Goal: Task Accomplishment & Management: Use online tool/utility

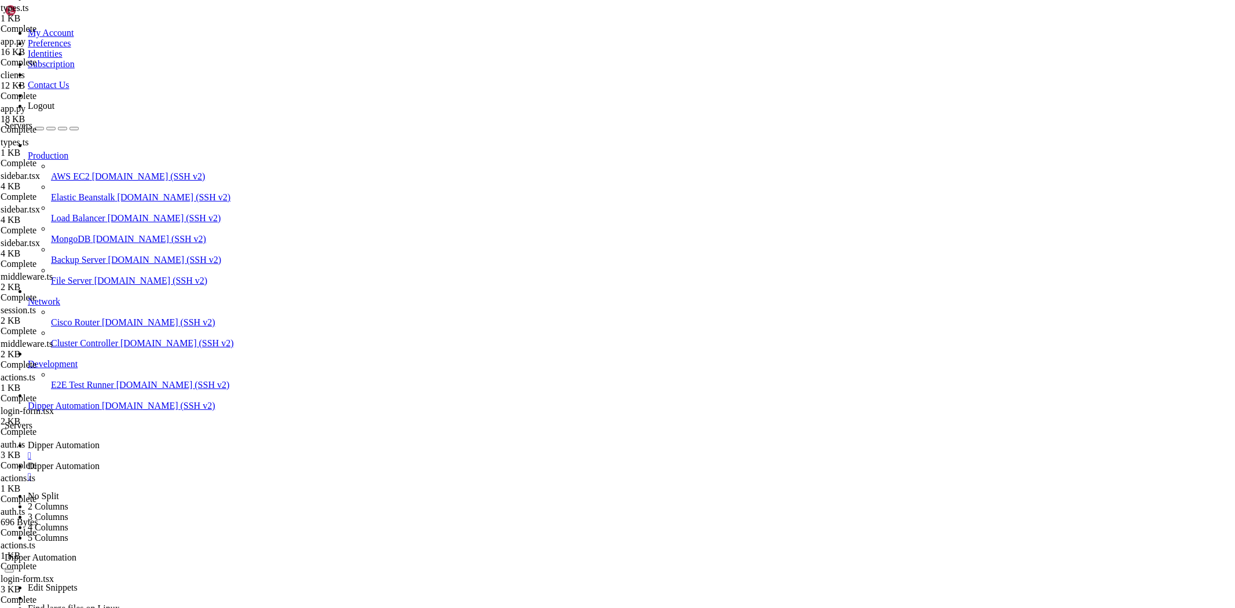
scroll to position [43537, 0]
click at [318, 461] on link "Dipper Automation " at bounding box center [629, 471] width 1202 height 21
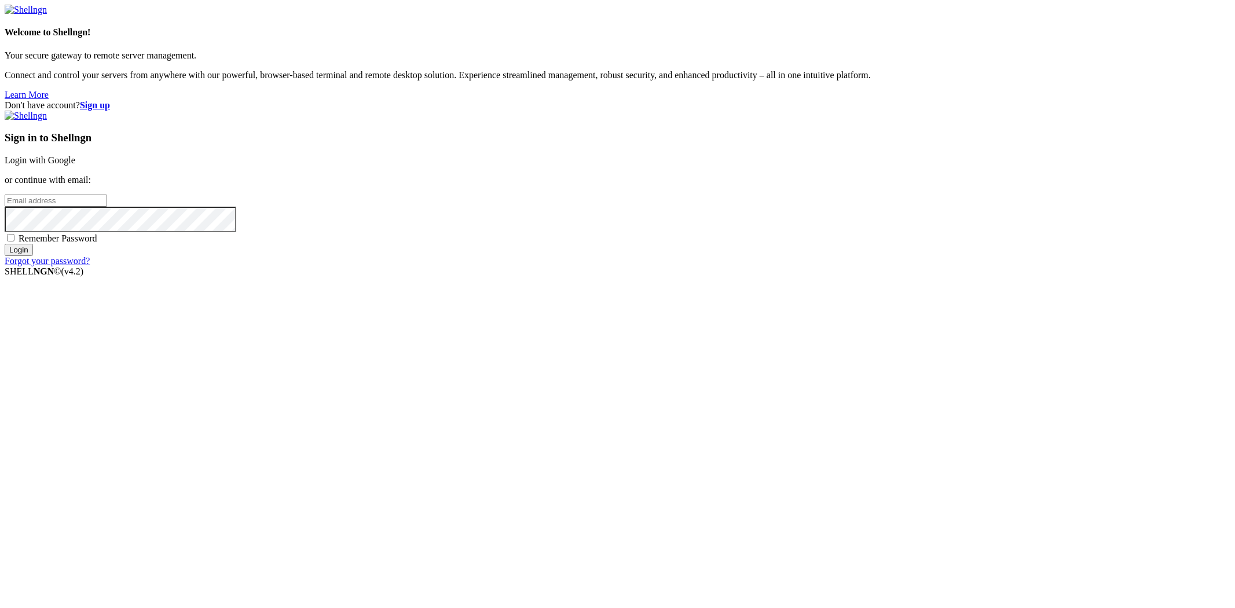
click at [75, 165] on link "Login with Google" at bounding box center [40, 160] width 71 height 10
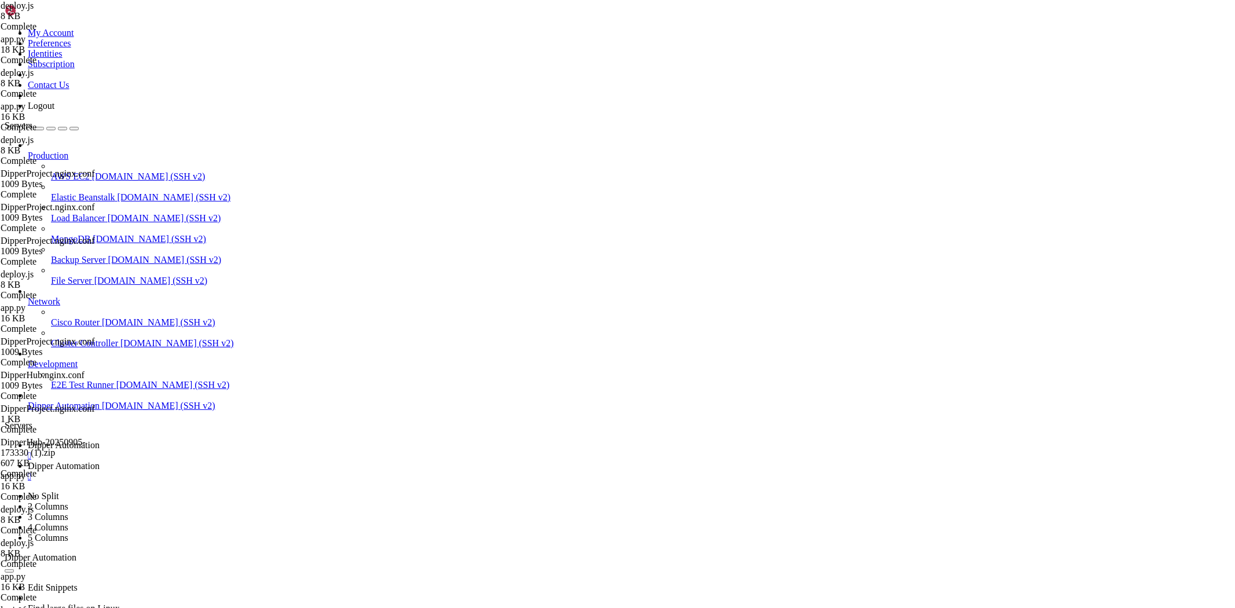
scroll to position [45151, 0]
click at [272, 461] on link "Dipper Automation " at bounding box center [629, 471] width 1202 height 21
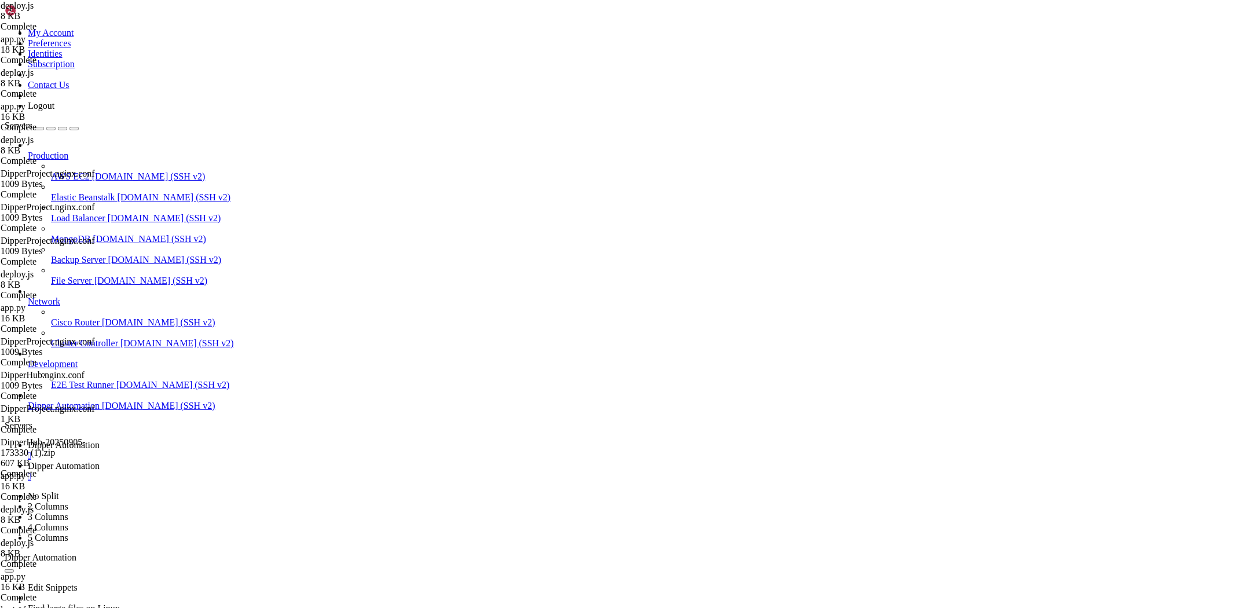
click at [100, 440] on span "Dipper Automation" at bounding box center [64, 445] width 72 height 10
click at [287, 461] on link "Dipper Automation " at bounding box center [629, 471] width 1202 height 21
drag, startPoint x: 449, startPoint y: 340, endPoint x: 634, endPoint y: 562, distance: 288.9
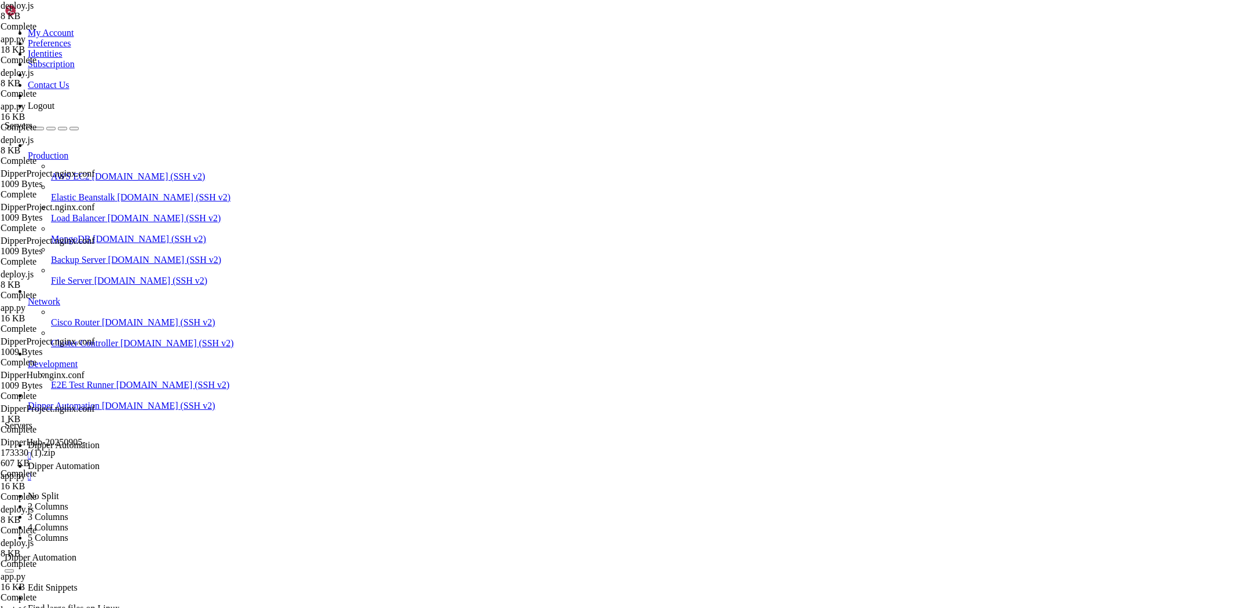
drag, startPoint x: 455, startPoint y: 291, endPoint x: 407, endPoint y: 228, distance: 79.3
click at [100, 440] on span "Dipper Automation" at bounding box center [64, 445] width 72 height 10
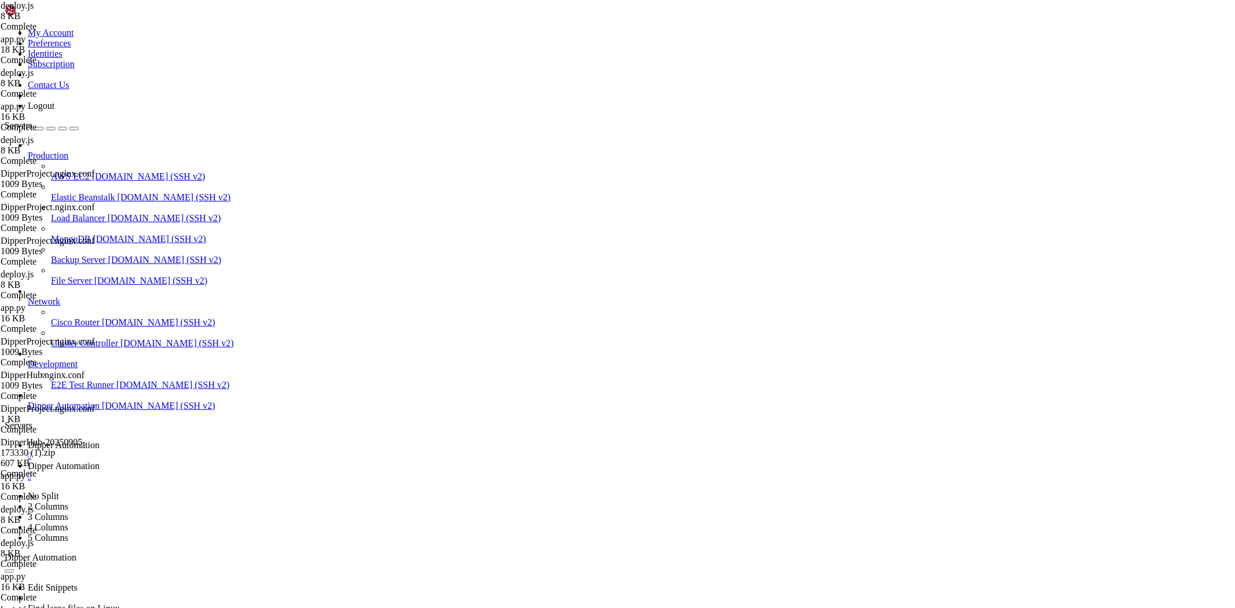
scroll to position [48468, 0]
click at [100, 461] on span "Dipper Automation" at bounding box center [64, 466] width 72 height 10
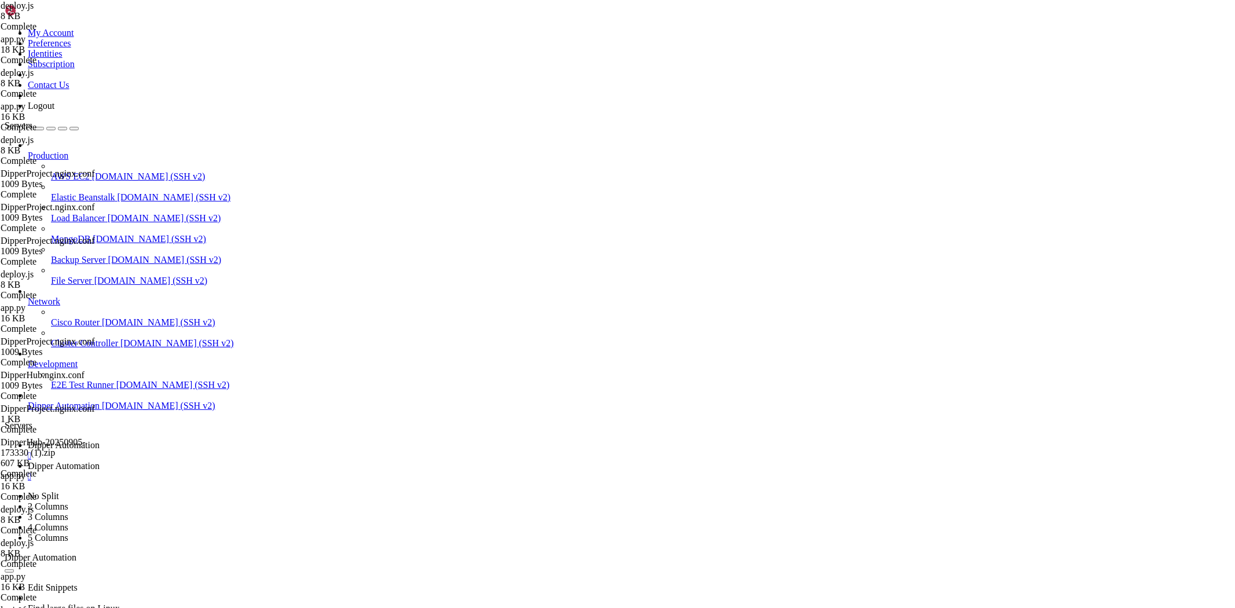
drag, startPoint x: 256, startPoint y: 39, endPoint x: 384, endPoint y: 37, distance: 128.0
drag, startPoint x: 201, startPoint y: 39, endPoint x: 437, endPoint y: 38, distance: 236.2
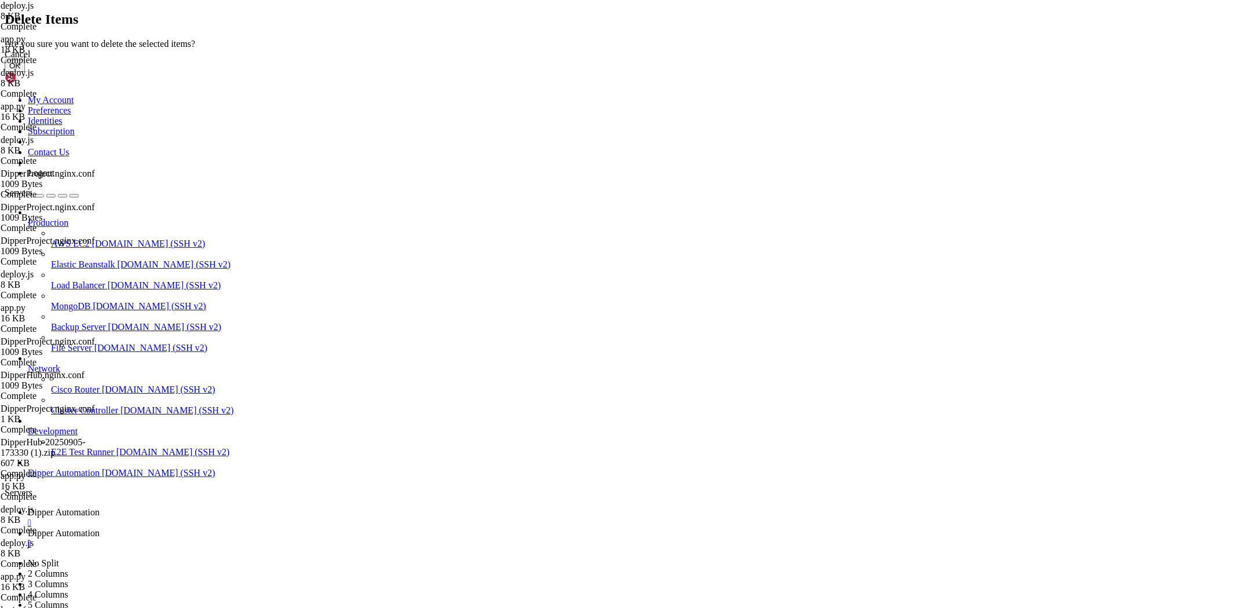
click at [25, 72] on button "OK" at bounding box center [15, 66] width 20 height 12
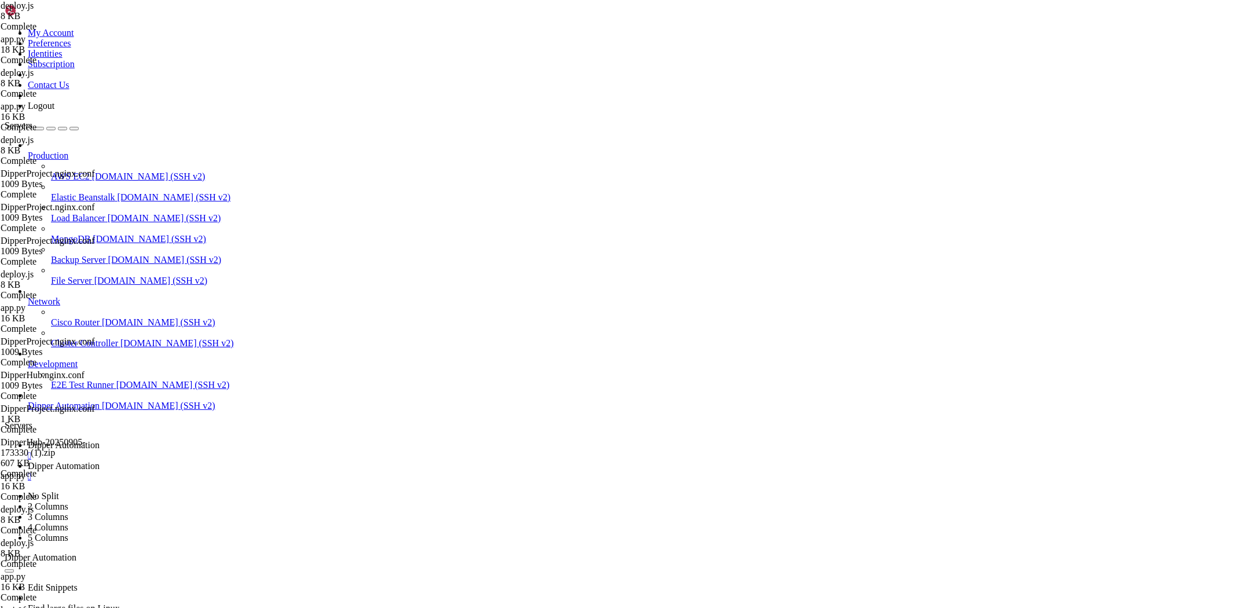
click at [100, 440] on span "Dipper Automation" at bounding box center [64, 445] width 72 height 10
click at [100, 461] on span "Dipper Automation" at bounding box center [64, 466] width 72 height 10
drag, startPoint x: 183, startPoint y: 41, endPoint x: 261, endPoint y: 36, distance: 78.3
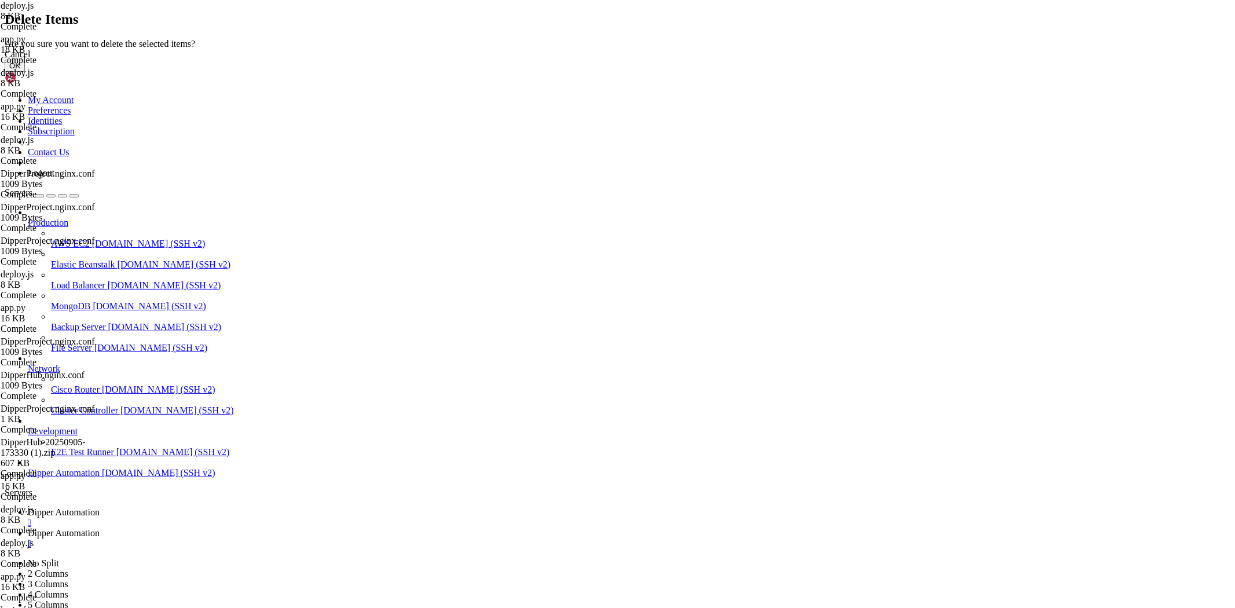
click at [25, 72] on button "OK" at bounding box center [15, 66] width 20 height 12
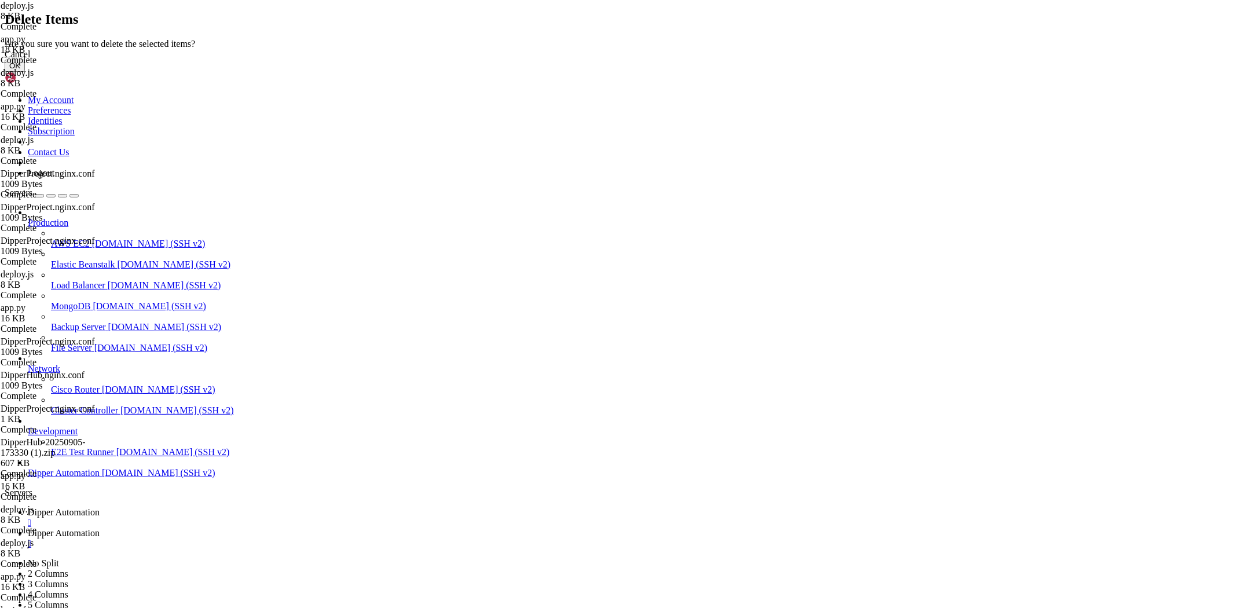
click at [25, 72] on button "OK" at bounding box center [15, 66] width 20 height 12
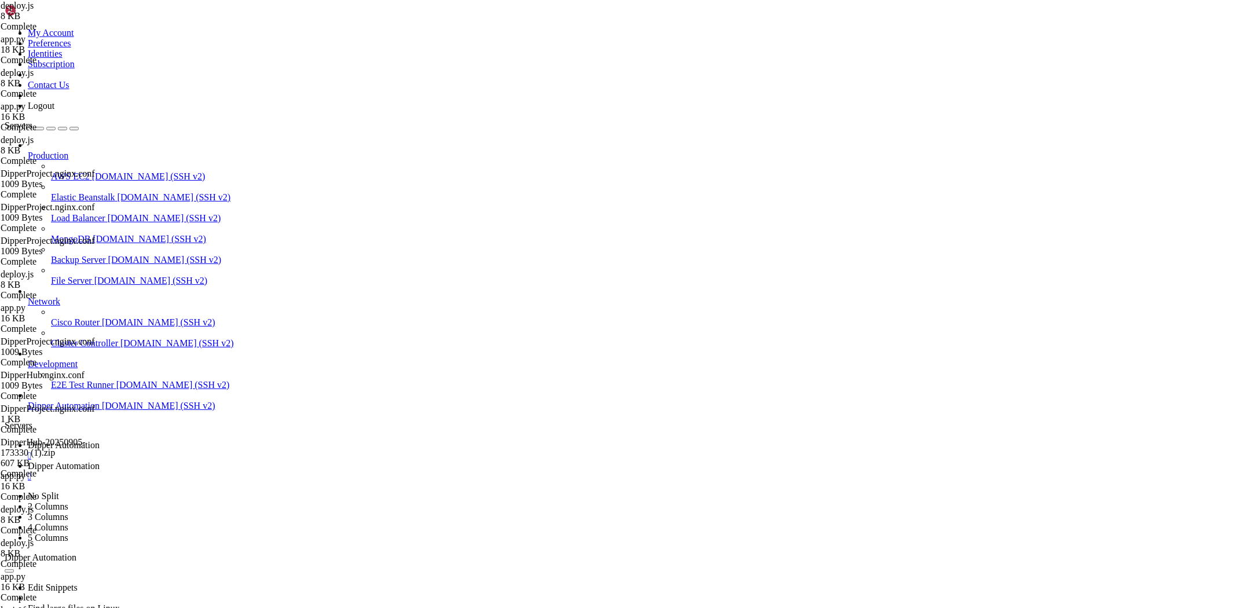
click at [100, 440] on span "Dipper Automation" at bounding box center [64, 445] width 72 height 10
drag, startPoint x: 300, startPoint y: 12, endPoint x: 174, endPoint y: 61, distance: 134.7
click at [100, 461] on span "Dipper Automation" at bounding box center [64, 466] width 72 height 10
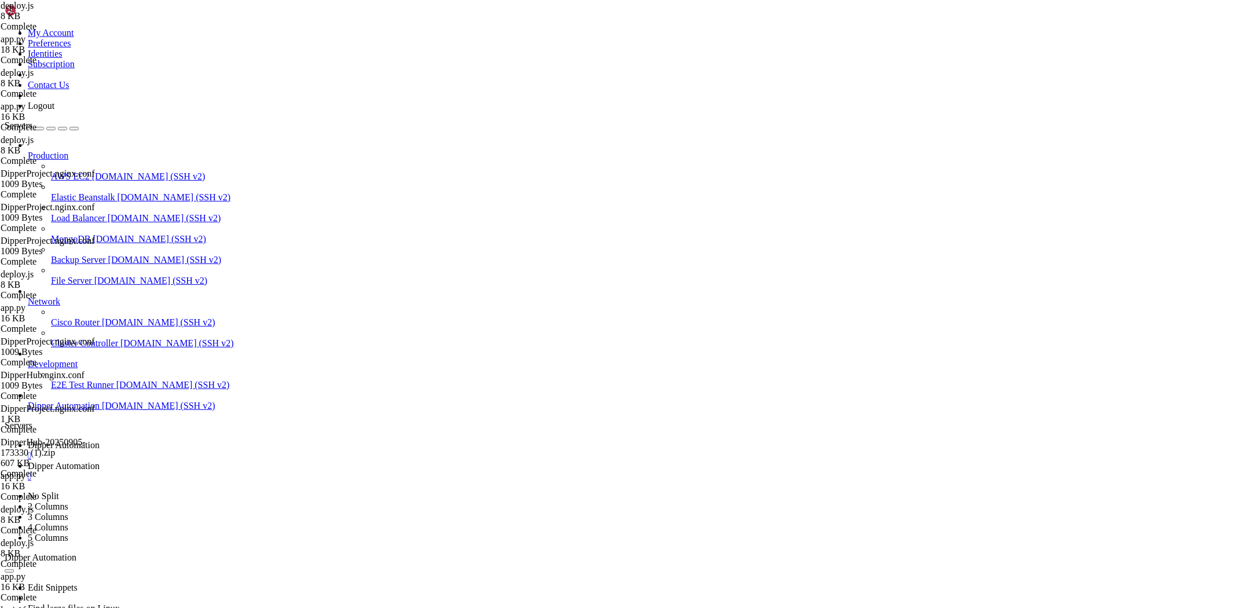
drag, startPoint x: 181, startPoint y: 42, endPoint x: 433, endPoint y: 24, distance: 252.5
type input "/root"
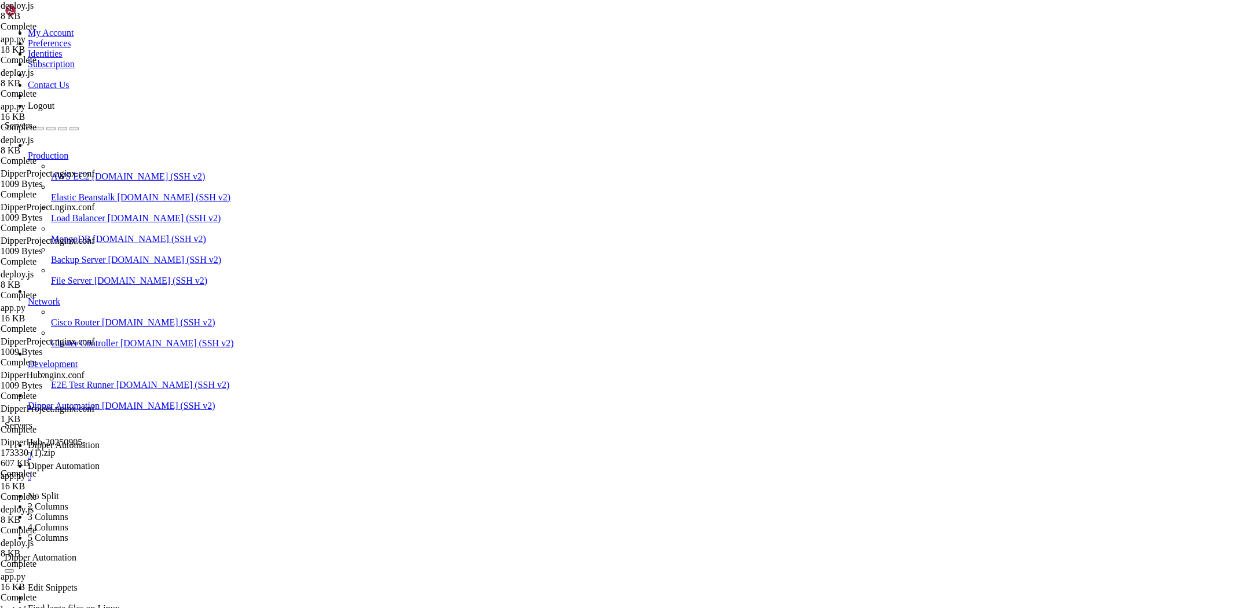
scroll to position [82, 0]
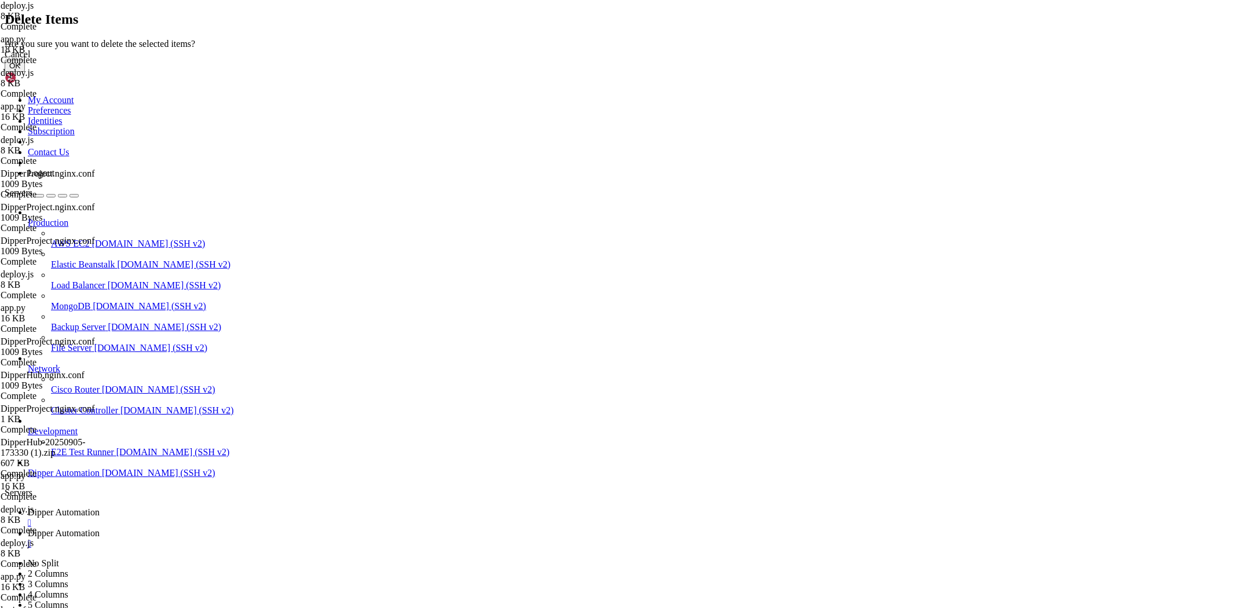
click at [25, 72] on button "OK" at bounding box center [15, 66] width 20 height 12
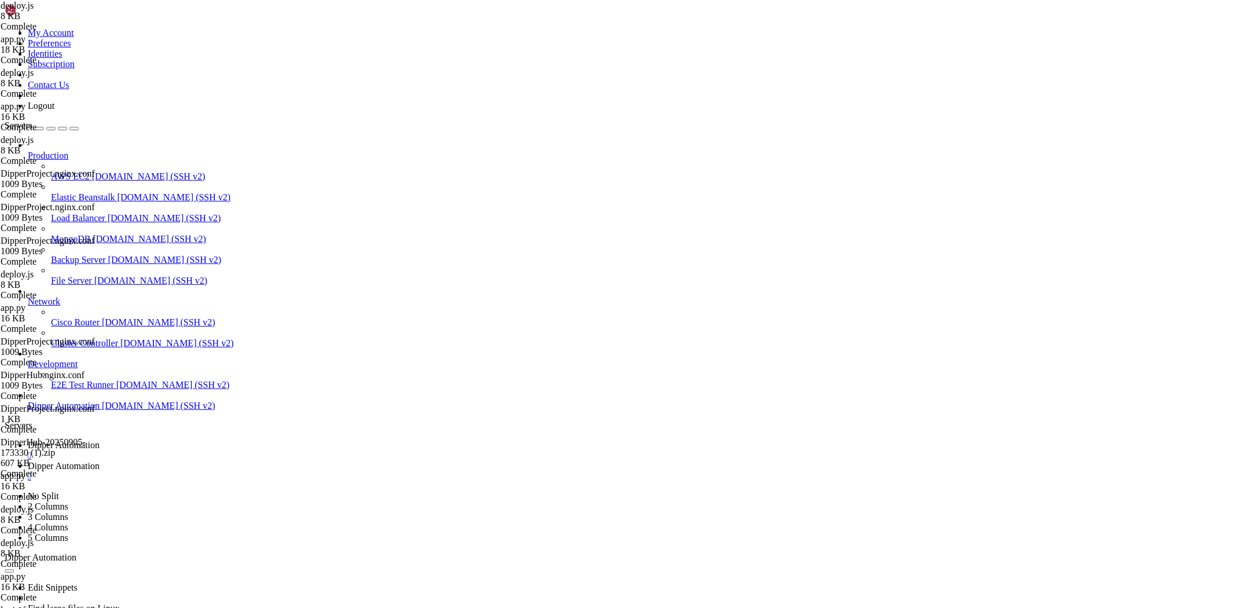
click at [100, 440] on span "Dipper Automation" at bounding box center [64, 445] width 72 height 10
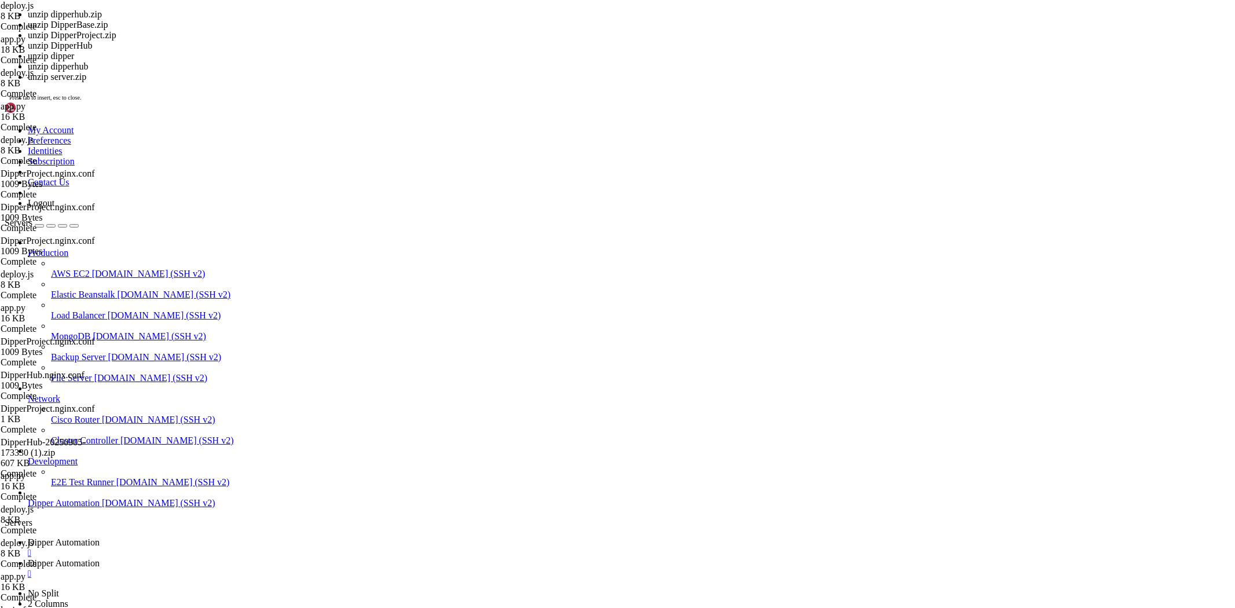
click at [100, 558] on span "Dipper Automation" at bounding box center [64, 563] width 72 height 10
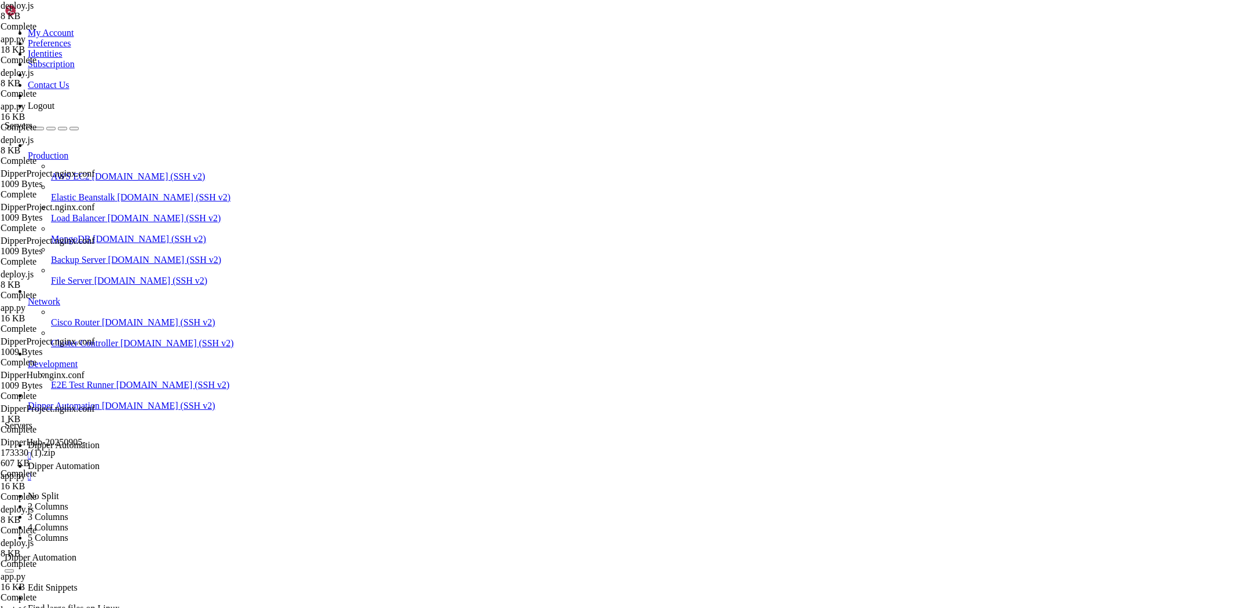
click at [100, 440] on span "Dipper Automation" at bounding box center [64, 445] width 72 height 10
click at [100, 461] on span "Dipper Automation" at bounding box center [64, 466] width 72 height 10
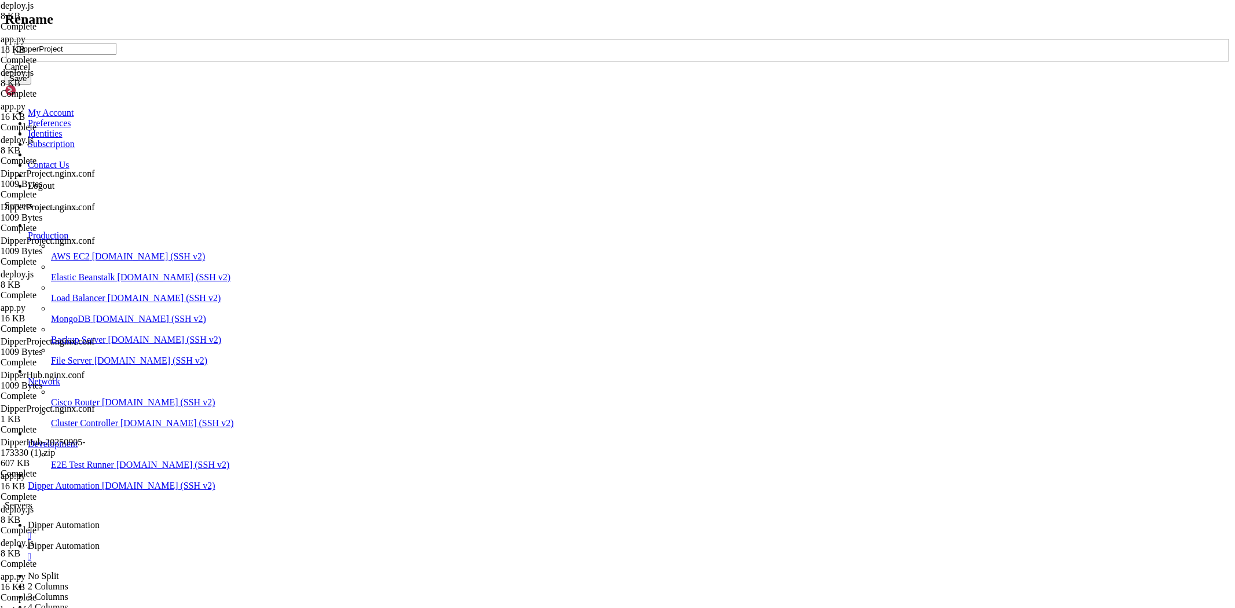
type input "DipperProject"
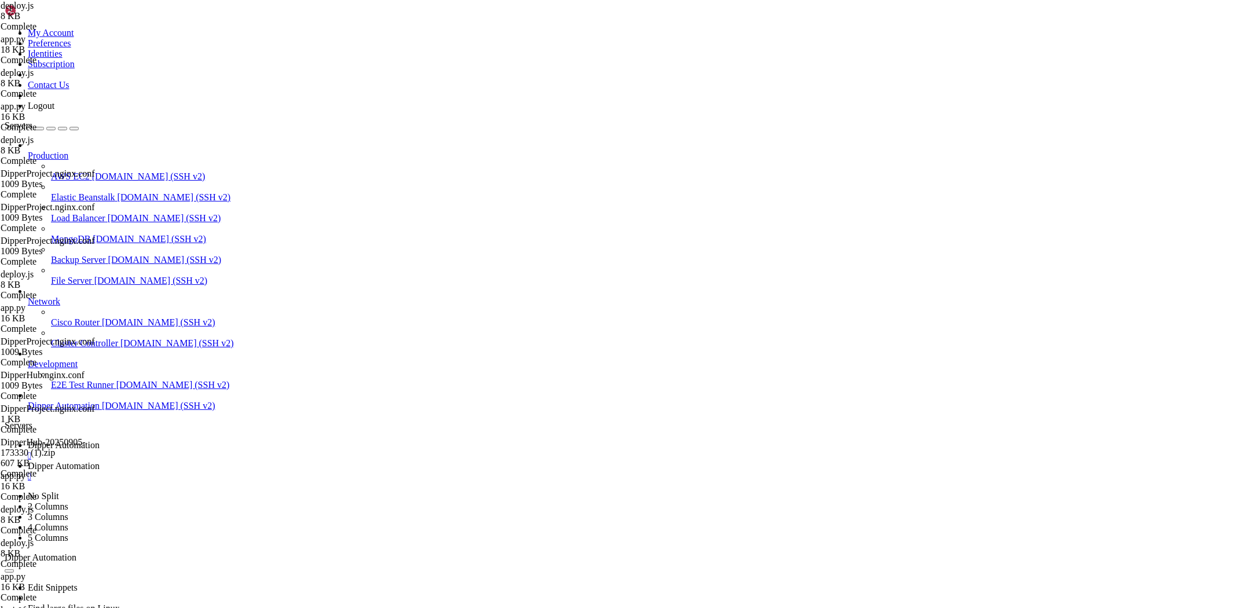
click at [100, 440] on span "Dipper Automation" at bounding box center [64, 445] width 72 height 10
click at [280, 461] on link "Dipper Automation " at bounding box center [629, 471] width 1202 height 21
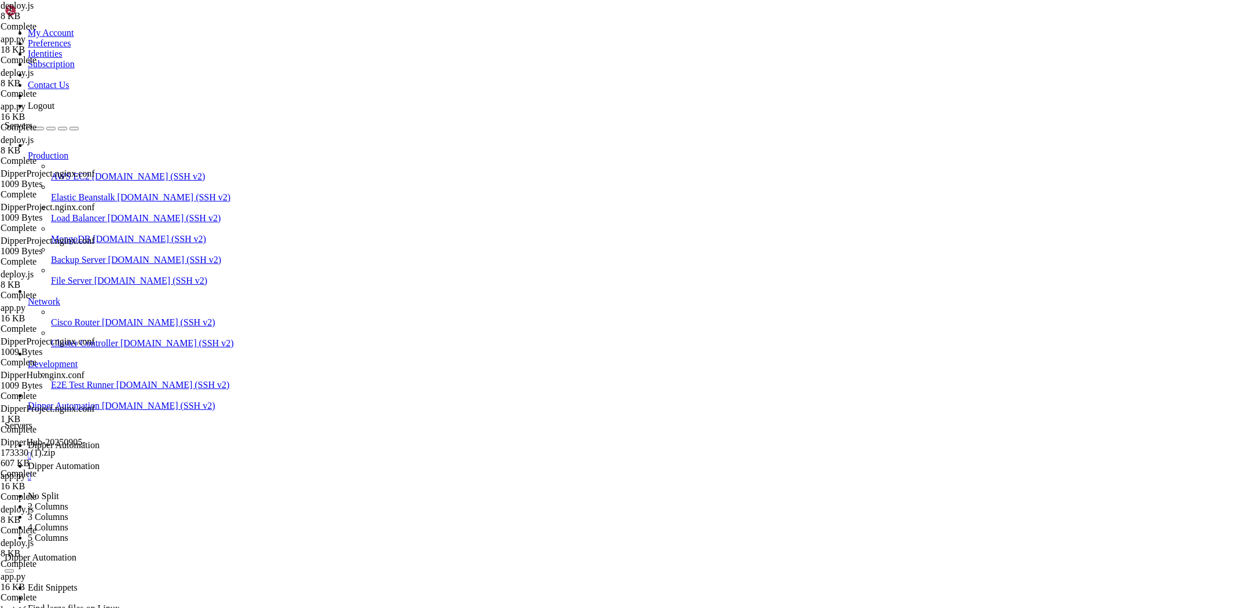
type input "/root/DipperProject/backend"
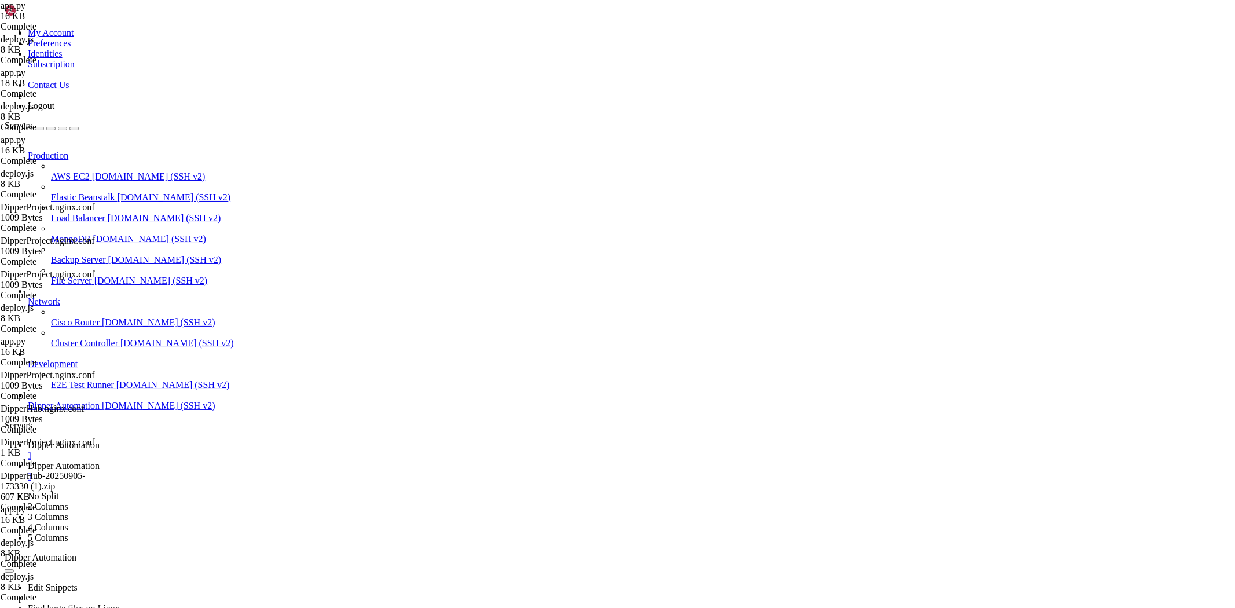
type textarea "port = int(os.environ.get('BACKEND_PORT', 2101))"
click at [100, 440] on span "Dipper Automation" at bounding box center [64, 445] width 72 height 10
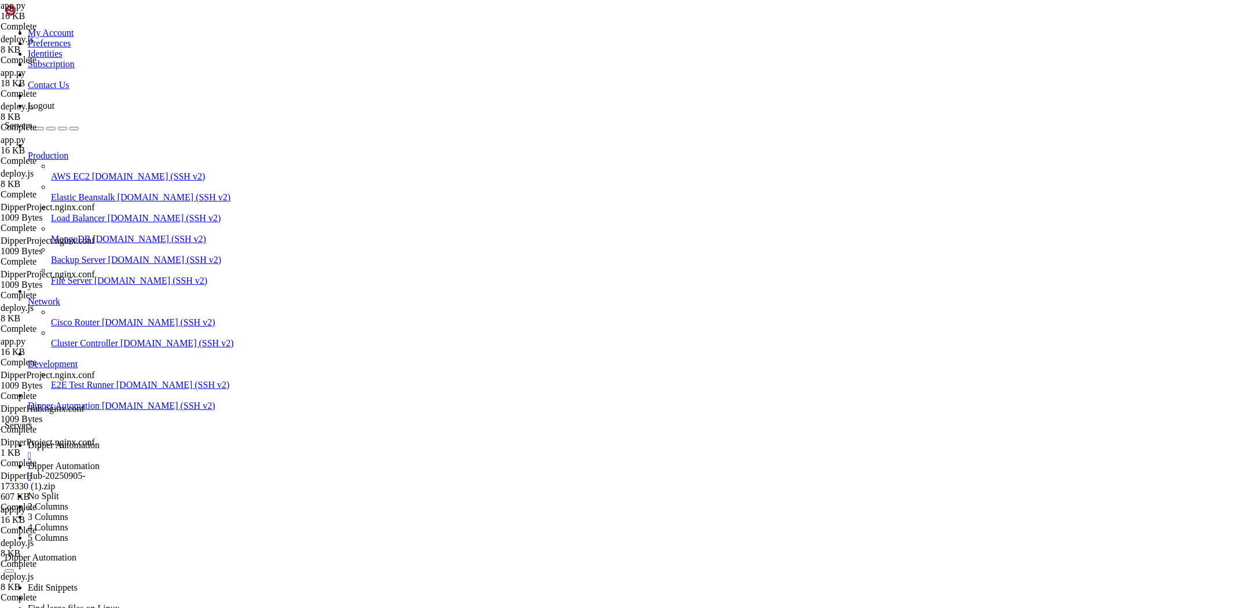
click at [320, 461] on link "Dipper Automation " at bounding box center [629, 471] width 1202 height 21
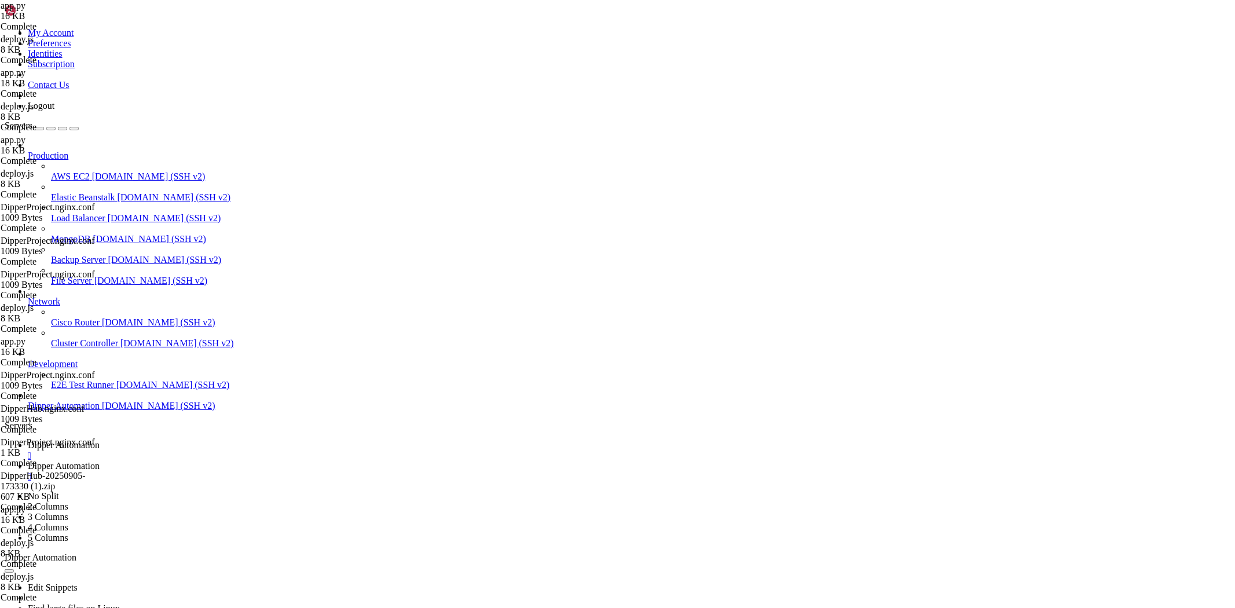
click at [100, 440] on span "Dipper Automation" at bounding box center [64, 445] width 72 height 10
click at [100, 461] on span "Dipper Automation" at bounding box center [64, 466] width 72 height 10
drag, startPoint x: 184, startPoint y: 39, endPoint x: 461, endPoint y: 53, distance: 277.6
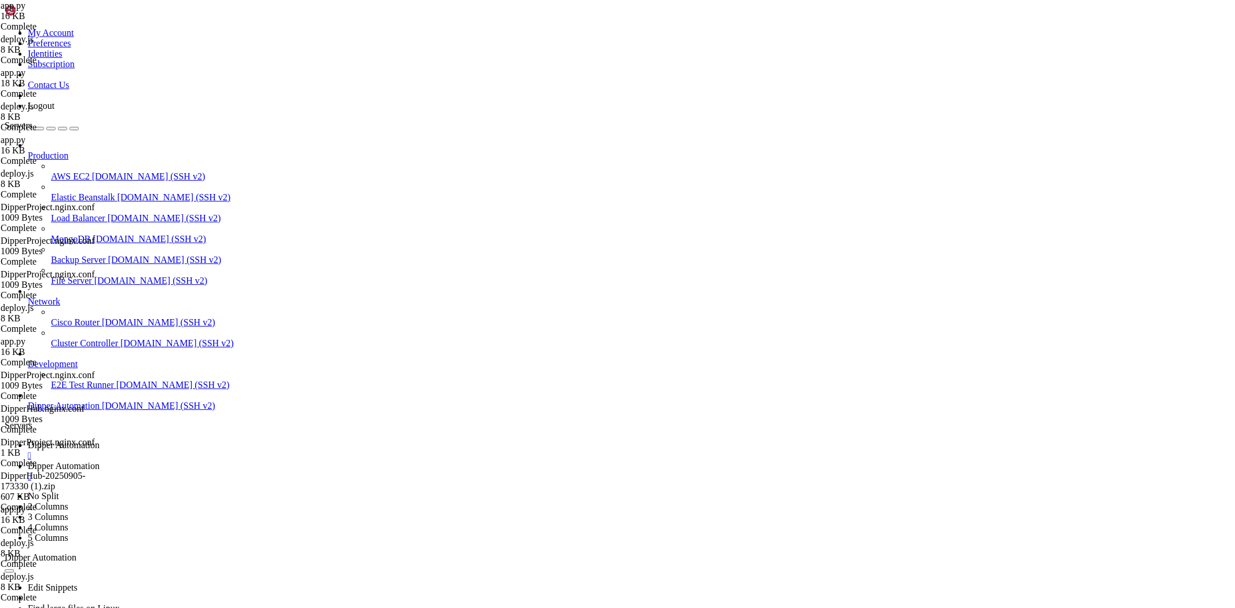
drag, startPoint x: 327, startPoint y: 43, endPoint x: 217, endPoint y: 54, distance: 111.1
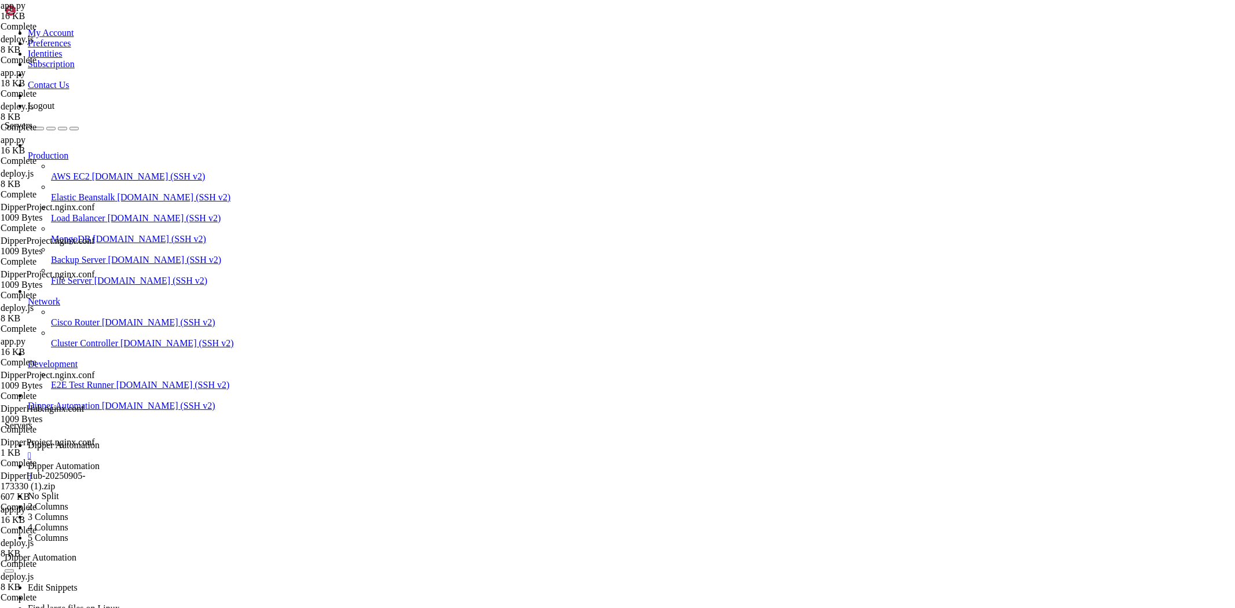
type input "/etc/nginx/sites-available"
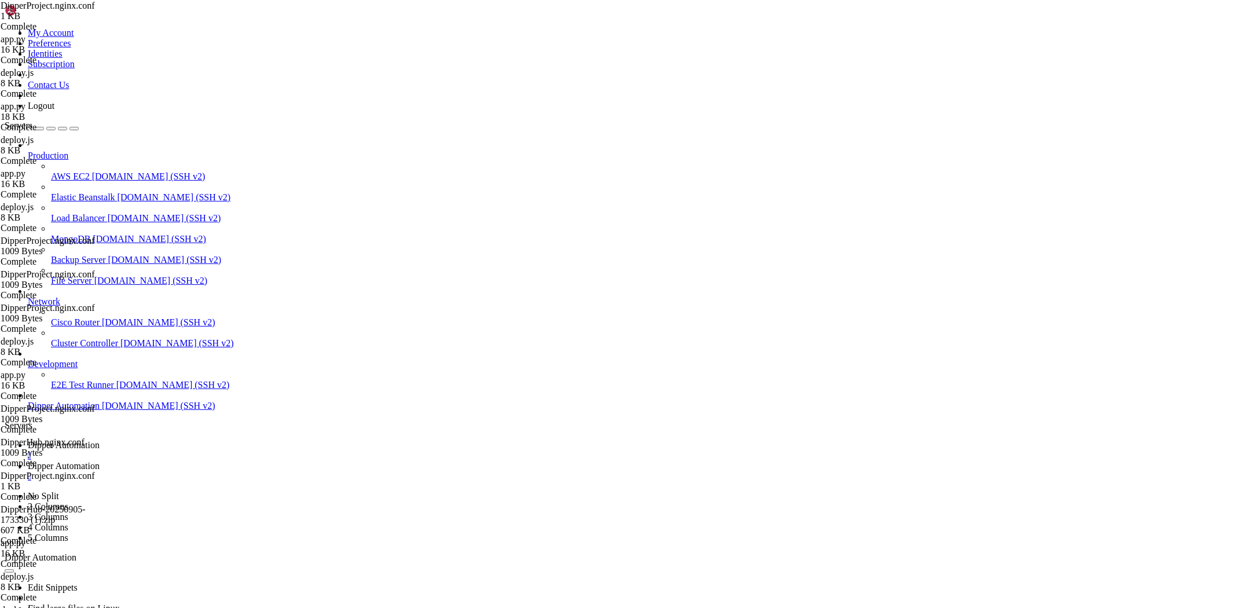
drag, startPoint x: 212, startPoint y: 143, endPoint x: 113, endPoint y: 78, distance: 118.2
type textarea "# === Arquivos estáticos de /public (raiz do site) ==="
type textarea "server_name [DOMAIN_NAME];"
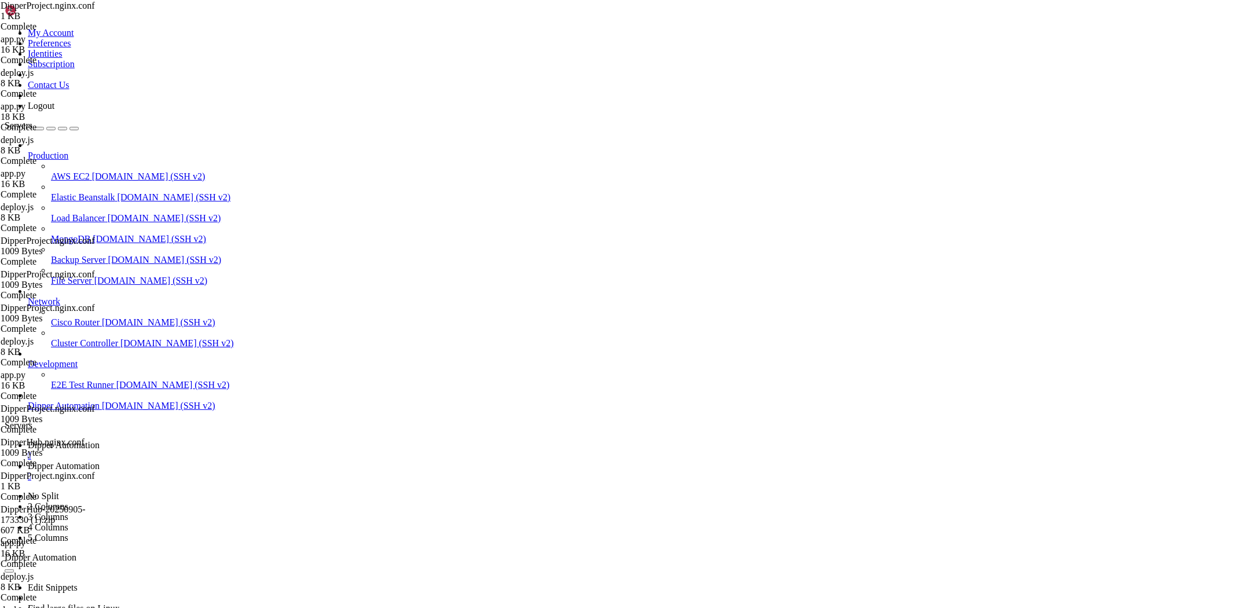
drag, startPoint x: 195, startPoint y: 45, endPoint x: 389, endPoint y: 37, distance: 194.1
drag, startPoint x: 180, startPoint y: 39, endPoint x: 498, endPoint y: 30, distance: 317.9
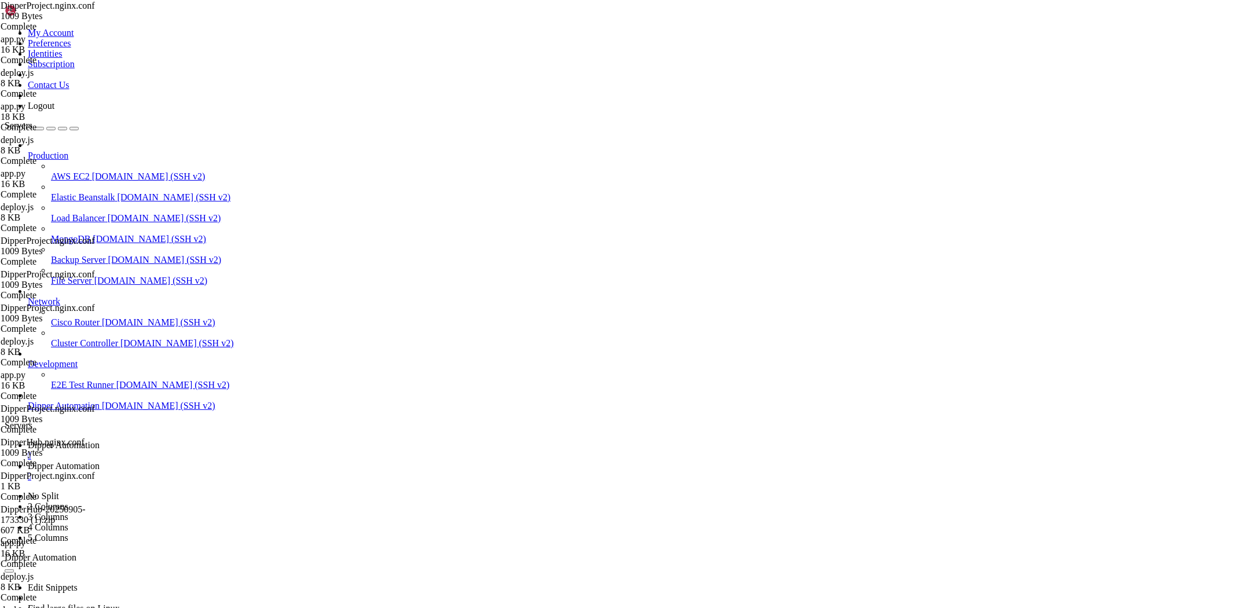
type input "/root/DipperProject"
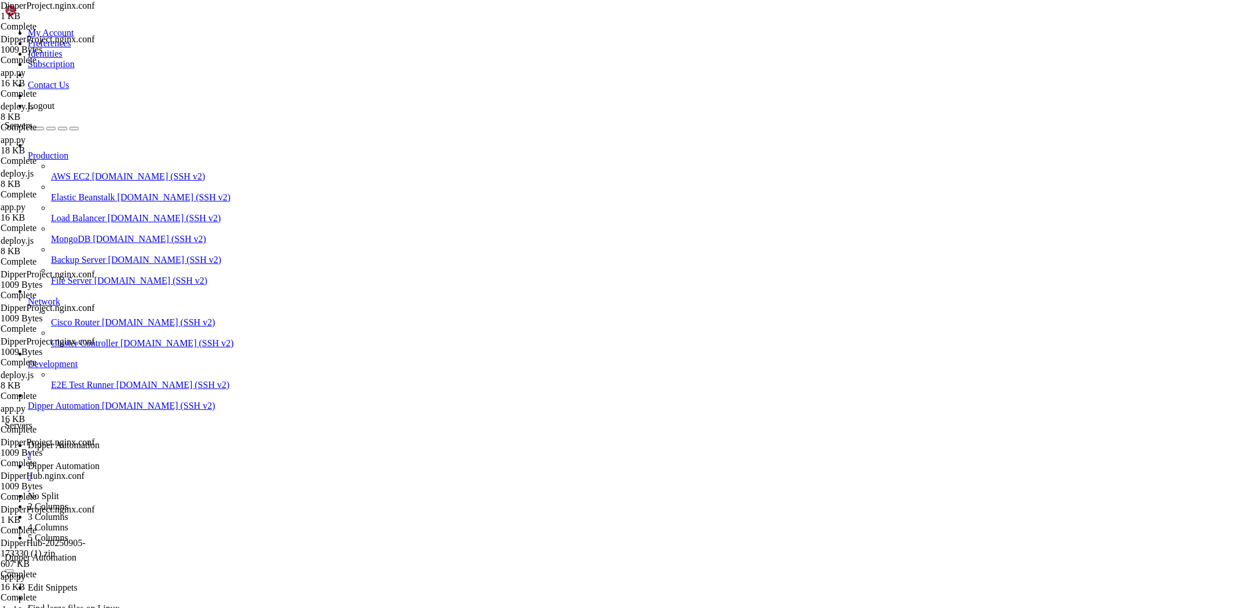
drag, startPoint x: 223, startPoint y: 135, endPoint x: 155, endPoint y: 83, distance: 85.5
type textarea "# === Arquivos estáticos de /public (raiz do site) === # URL /arquivo.png -> /r…"
type textarea "server_name [DOMAIN_NAME];"
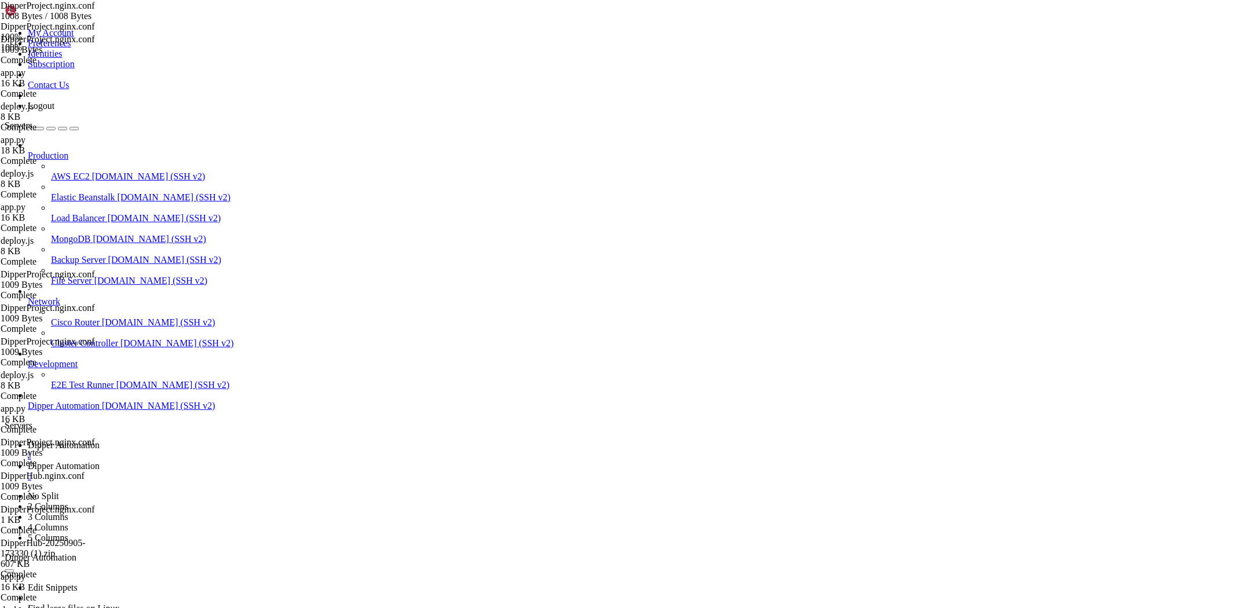
click at [100, 440] on span "Dipper Automation" at bounding box center [64, 445] width 72 height 10
click at [303, 461] on link "Dipper Automation " at bounding box center [629, 471] width 1202 height 21
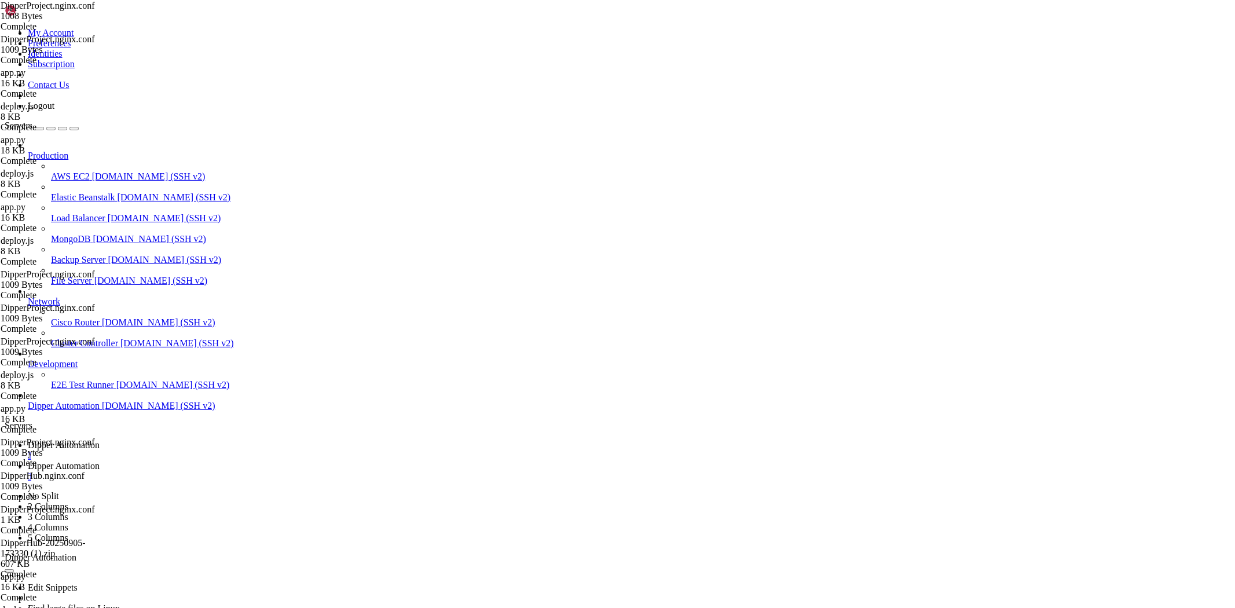
drag, startPoint x: 210, startPoint y: 273, endPoint x: 282, endPoint y: 324, distance: 89.3
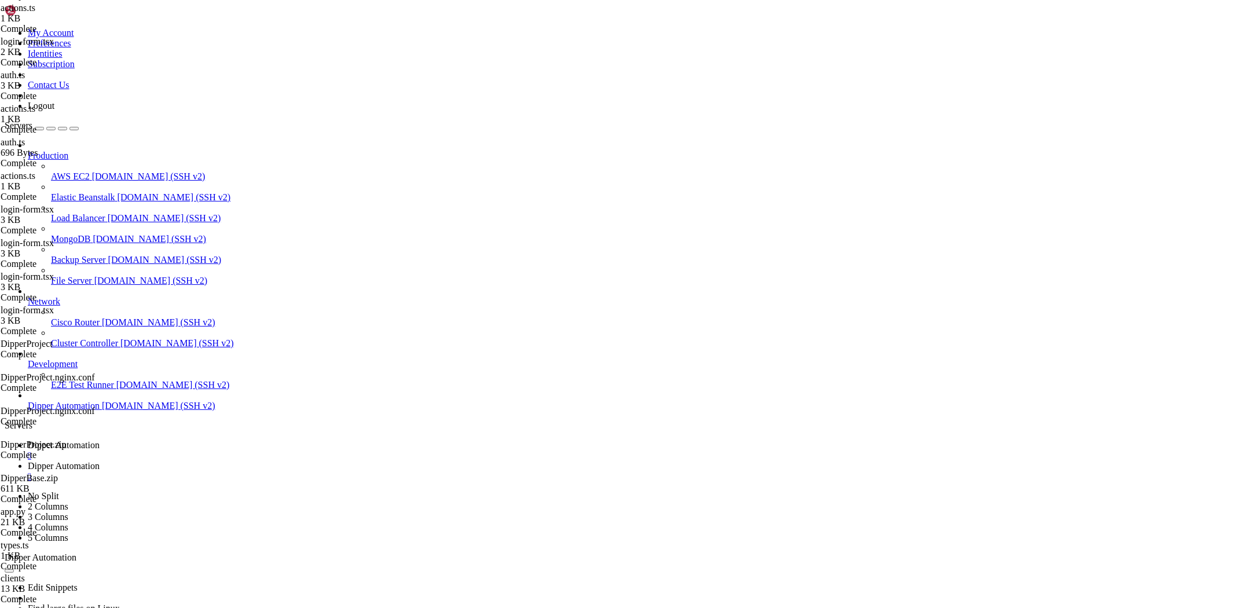
scroll to position [1341, 0]
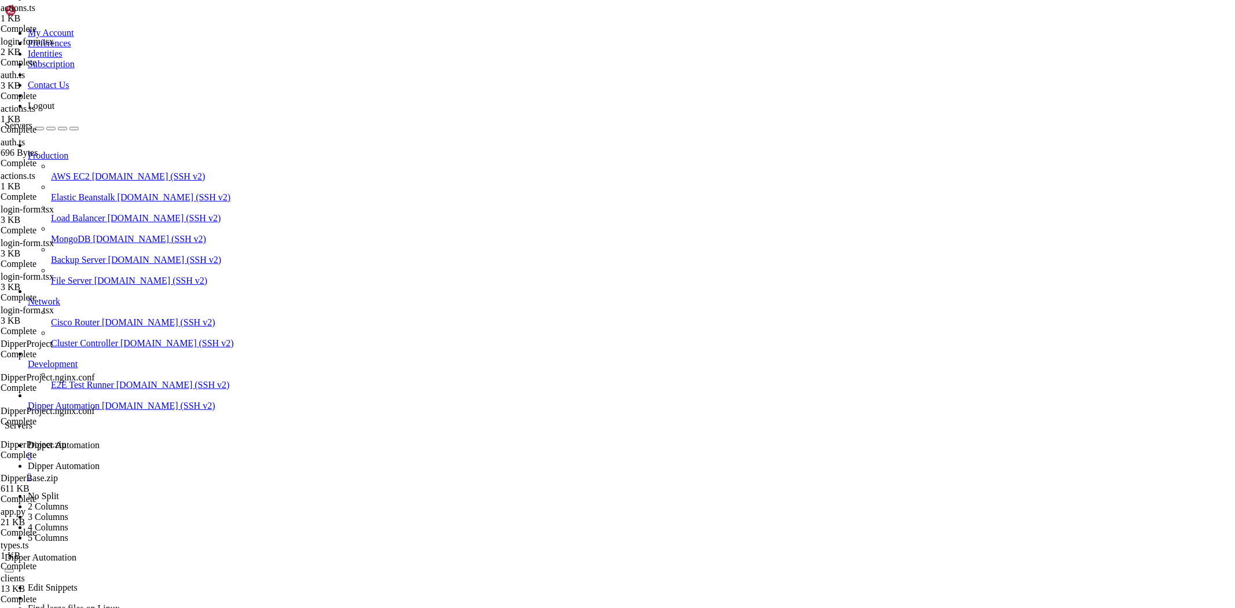
drag, startPoint x: 456, startPoint y: 274, endPoint x: 201, endPoint y: 77, distance: 321.4
click at [199, 440] on link "Dipper Automation " at bounding box center [629, 450] width 1202 height 21
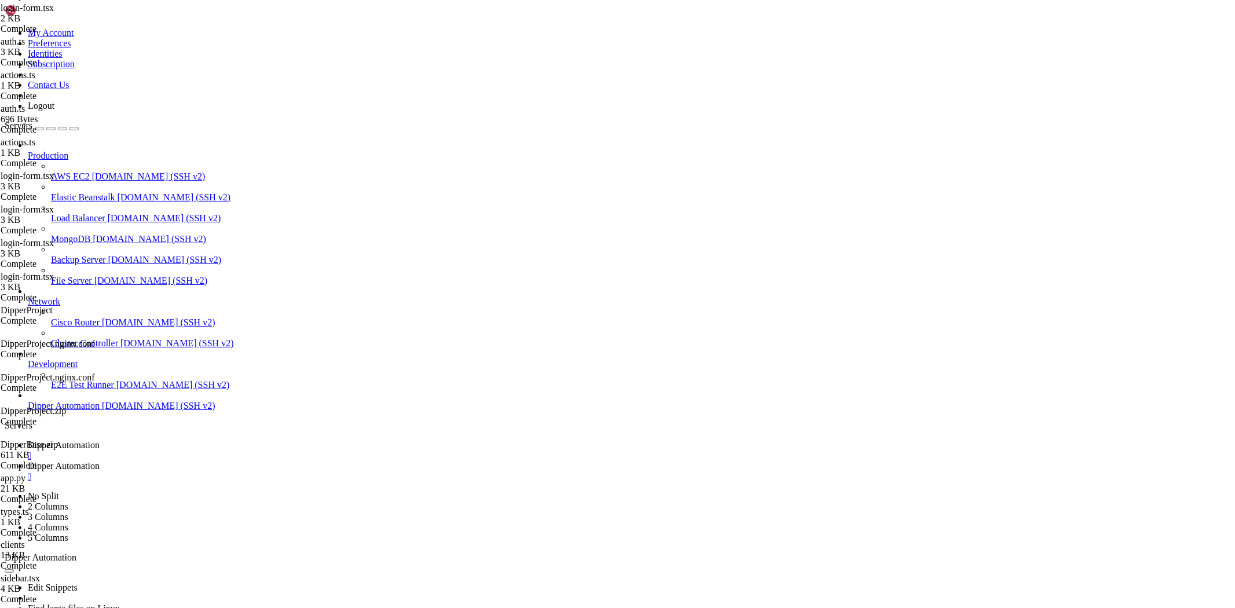
click at [286, 461] on link "Dipper Automation " at bounding box center [629, 471] width 1202 height 21
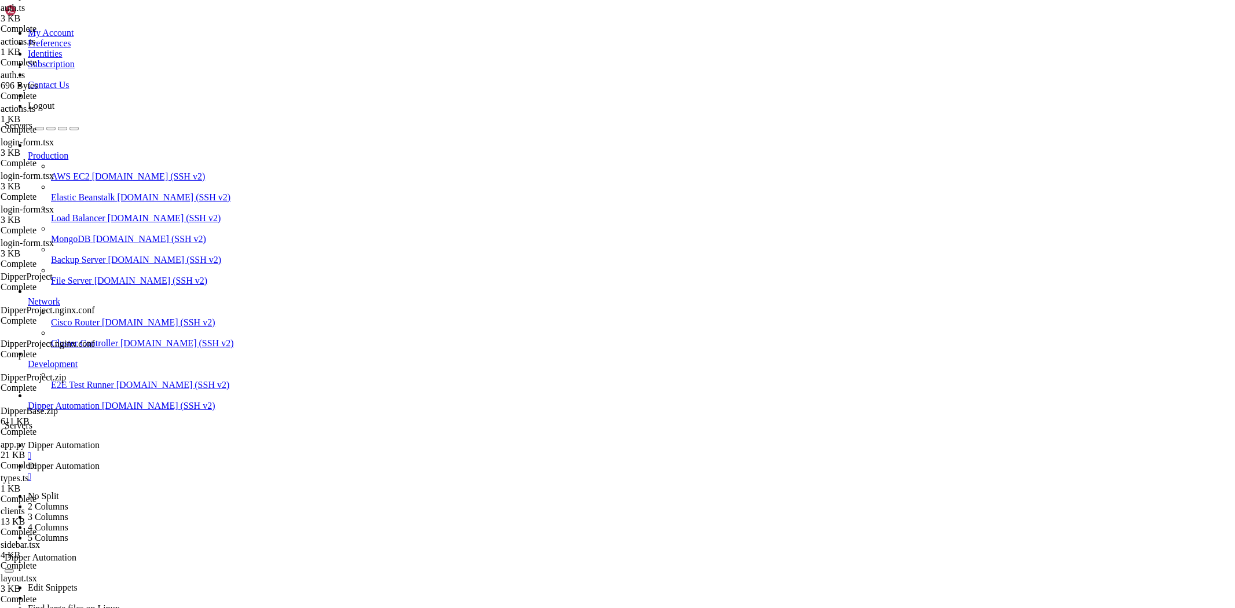
drag, startPoint x: 325, startPoint y: 406, endPoint x: 305, endPoint y: 365, distance: 45.6
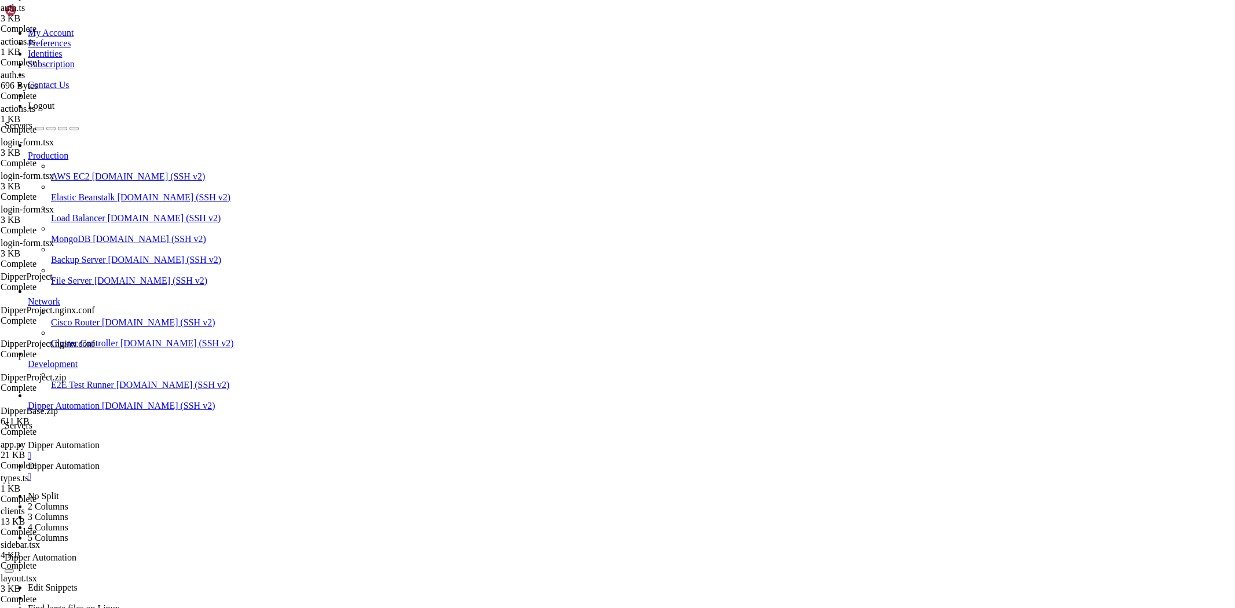
type input "/root/DipperProject/app/dashboard/_components"
click at [100, 440] on span "Dipper Automation" at bounding box center [64, 445] width 72 height 10
